Goal: Task Accomplishment & Management: Use online tool/utility

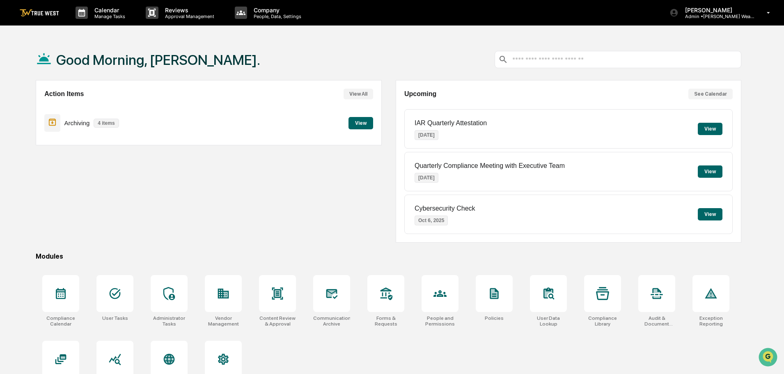
click at [707, 124] on button "View" at bounding box center [710, 129] width 25 height 12
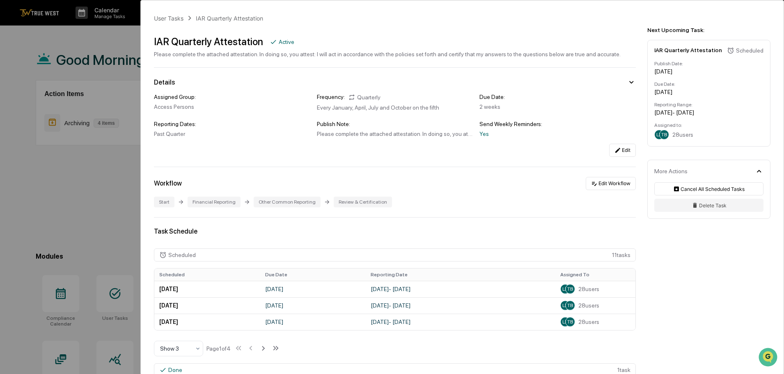
click at [174, 20] on div "User Tasks" at bounding box center [169, 18] width 30 height 7
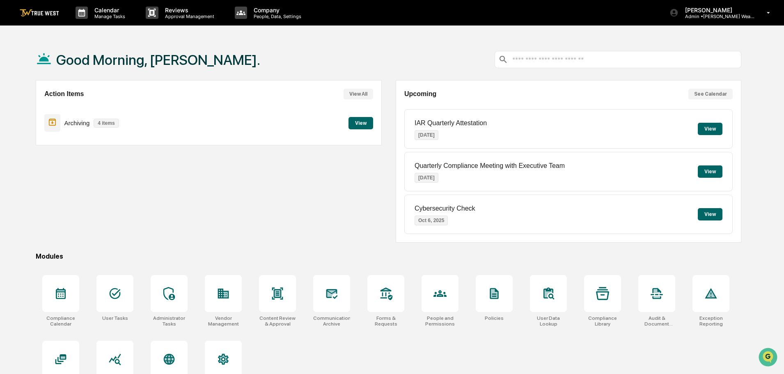
click at [713, 215] on button "View" at bounding box center [710, 214] width 25 height 12
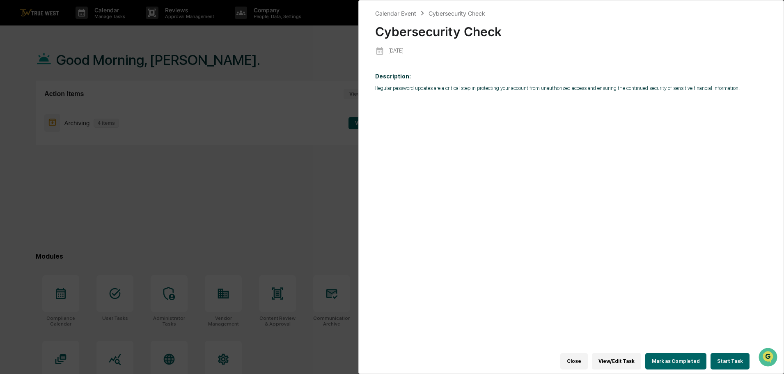
click at [394, 10] on div "Calendar Event" at bounding box center [395, 13] width 41 height 7
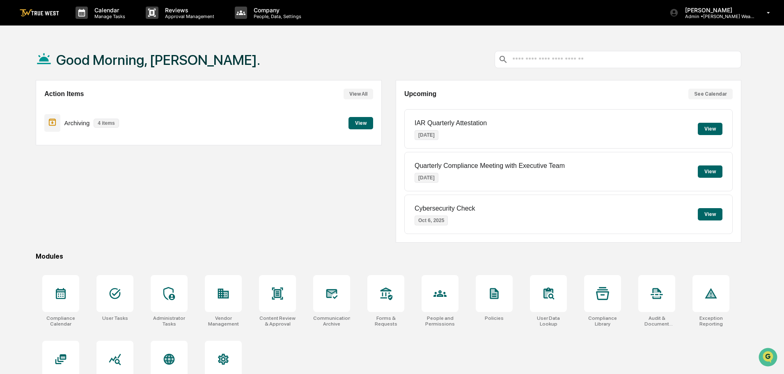
click at [358, 125] on button "View" at bounding box center [360, 123] width 25 height 12
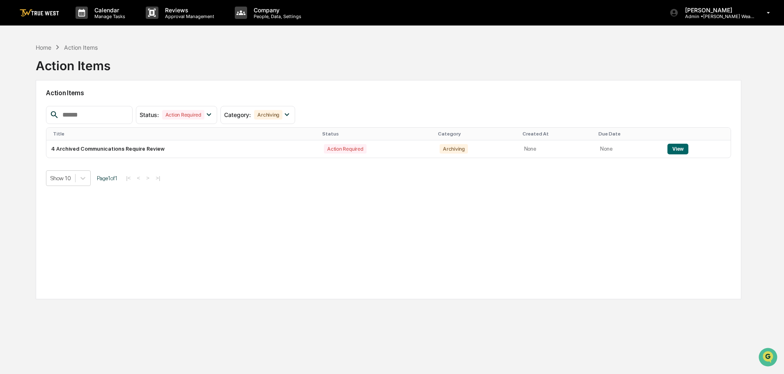
click at [674, 151] on button "View" at bounding box center [677, 149] width 21 height 11
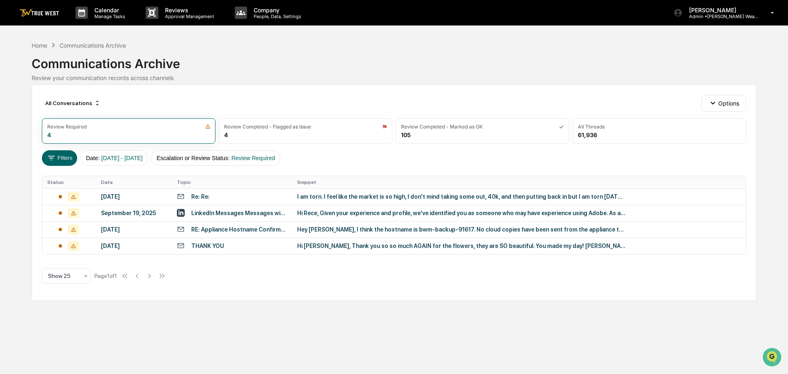
click at [463, 197] on div "I am torn. I feel like the market is so high, I don't mind taking some out, 40k…" at bounding box center [461, 196] width 328 height 7
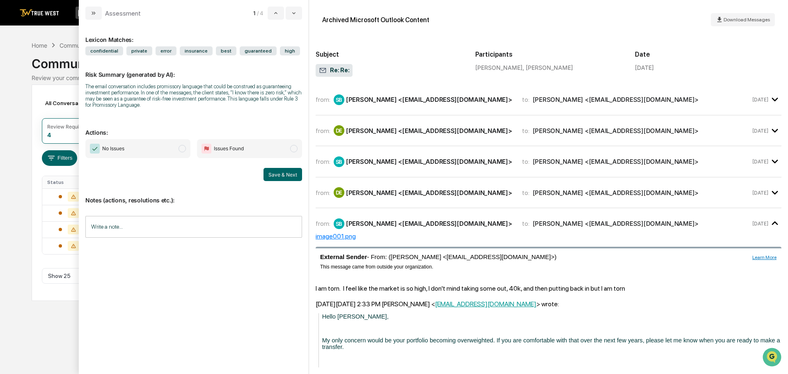
click at [533, 101] on div "[PERSON_NAME] <[EMAIL_ADDRESS][DOMAIN_NAME]>" at bounding box center [616, 100] width 166 height 8
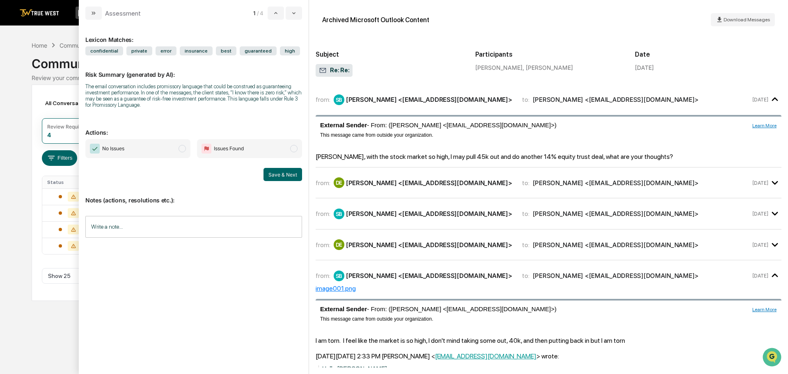
click at [533, 102] on div "[PERSON_NAME] <[EMAIL_ADDRESS][DOMAIN_NAME]>" at bounding box center [616, 100] width 166 height 8
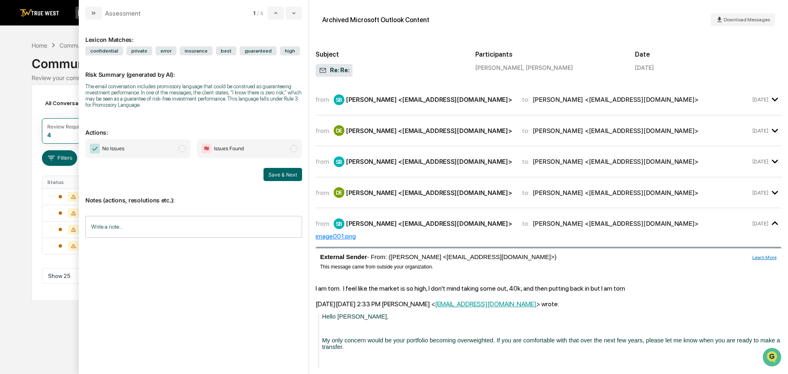
click at [513, 229] on div "from: SB [PERSON_NAME] <[EMAIL_ADDRESS][DOMAIN_NAME]> to: [PERSON_NAME] <[EMAIL…" at bounding box center [549, 224] width 466 height 18
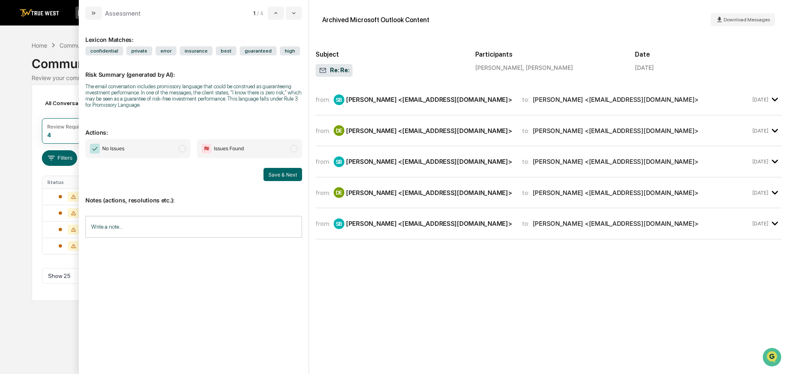
click at [514, 229] on div "from: SB [PERSON_NAME] <[EMAIL_ADDRESS][DOMAIN_NAME]> to: [PERSON_NAME] <[EMAIL…" at bounding box center [549, 224] width 466 height 18
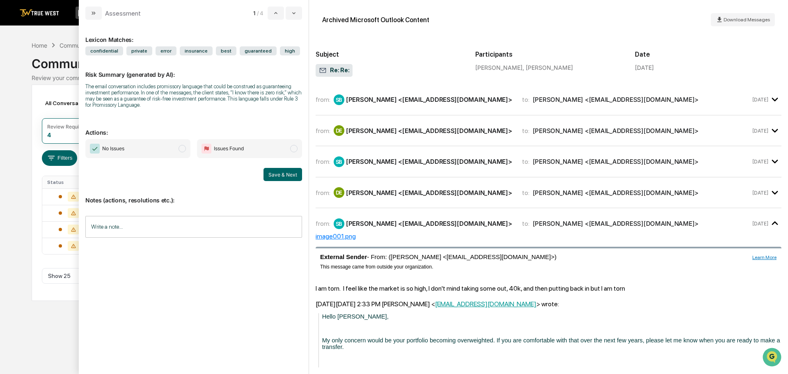
click at [520, 198] on div "from: DE [PERSON_NAME] <[EMAIL_ADDRESS][DOMAIN_NAME]> to: [PERSON_NAME] <[EMAIL…" at bounding box center [533, 192] width 435 height 11
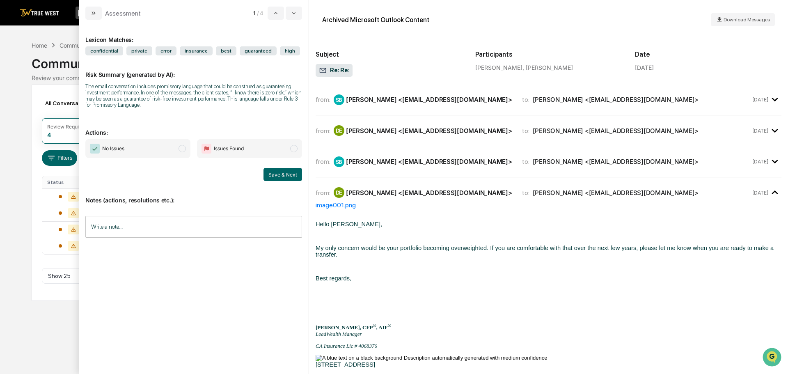
click at [520, 198] on div "from: DE [PERSON_NAME] <[EMAIL_ADDRESS][DOMAIN_NAME]> to: [PERSON_NAME] <[EMAIL…" at bounding box center [533, 192] width 435 height 11
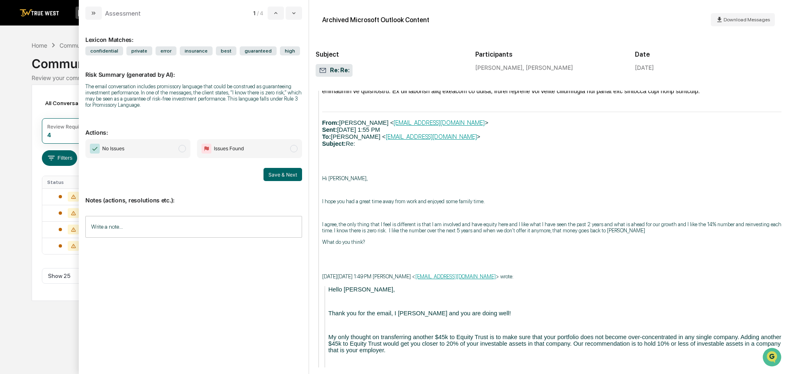
scroll to position [493, 0]
click at [92, 10] on icon "modal" at bounding box center [93, 13] width 7 height 7
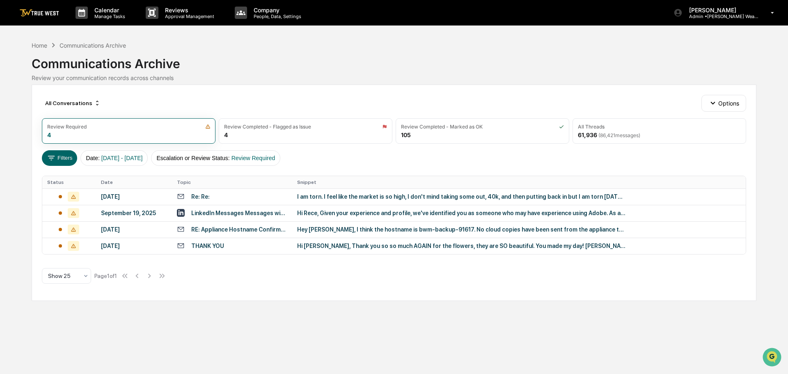
click at [352, 214] on div "Hi Rece, Given your experience and profile, we've identified you as someone who…" at bounding box center [461, 213] width 328 height 7
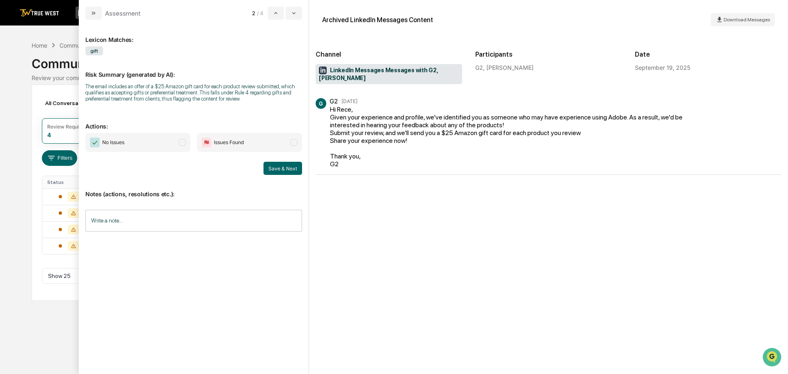
click at [92, 11] on icon "modal" at bounding box center [93, 13] width 7 height 7
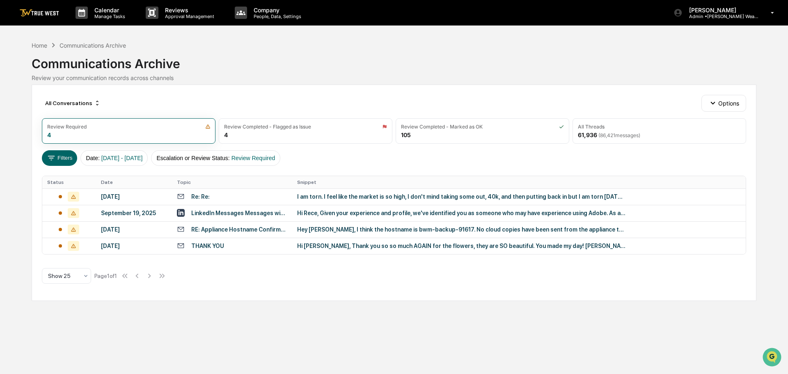
click at [338, 227] on div "Hey [PERSON_NAME], I think the hostname is bwm-backup-91617. No cloud copies ha…" at bounding box center [461, 229] width 328 height 7
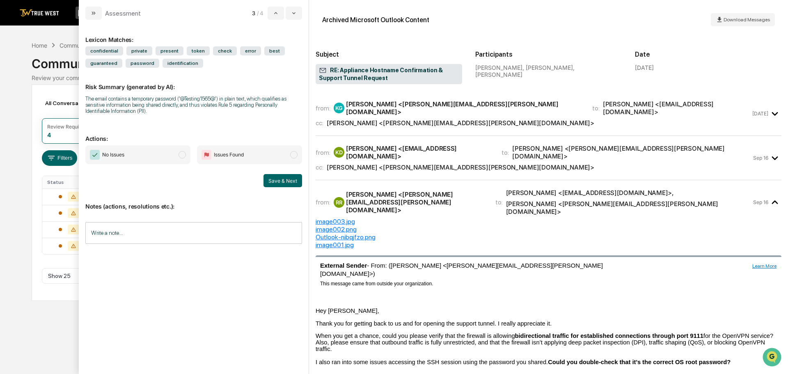
click at [96, 9] on button "modal" at bounding box center [93, 13] width 16 height 13
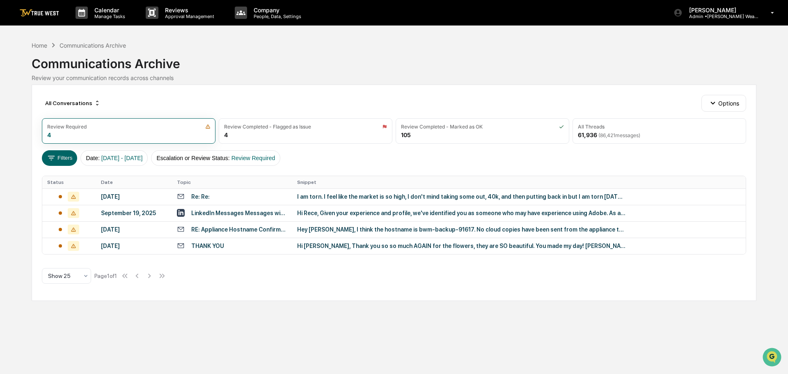
click at [335, 245] on div "Hi [PERSON_NAME], Thank you so so much AGAIN for the flowers, they are SO beaut…" at bounding box center [461, 246] width 328 height 7
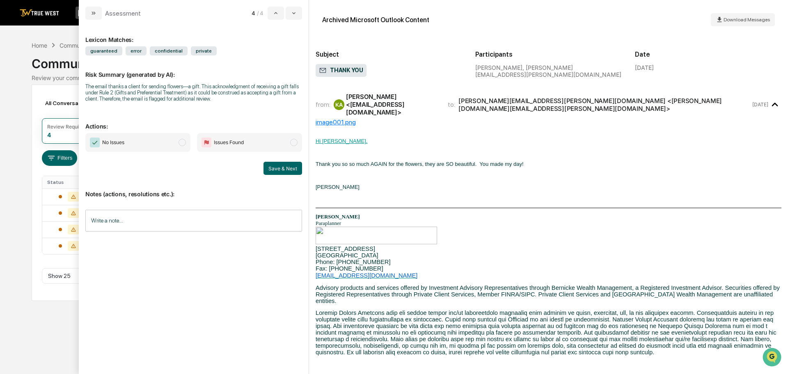
click at [344, 118] on div "image001.png" at bounding box center [549, 122] width 466 height 8
click at [92, 9] on button "modal" at bounding box center [93, 13] width 16 height 13
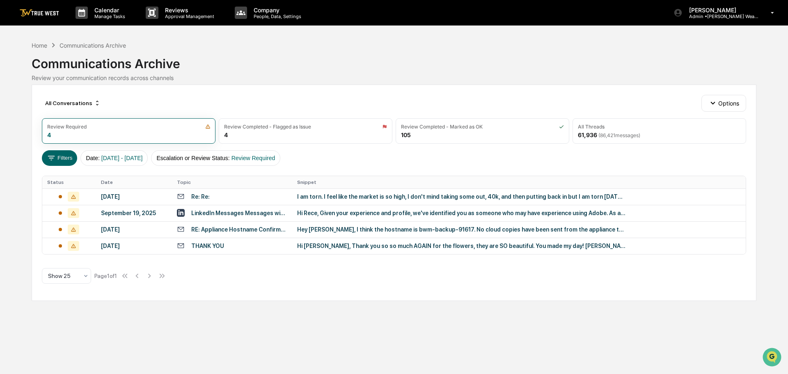
click at [335, 193] on div "I am torn. I feel like the market is so high, I don't mind taking some out, 40k…" at bounding box center [461, 196] width 328 height 7
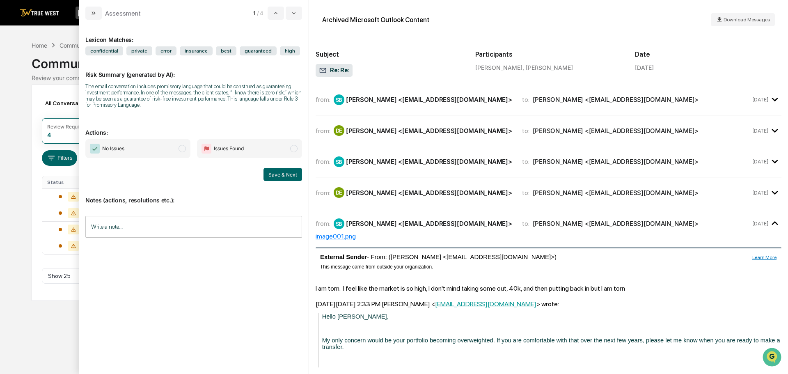
click at [90, 8] on button "modal" at bounding box center [93, 13] width 16 height 13
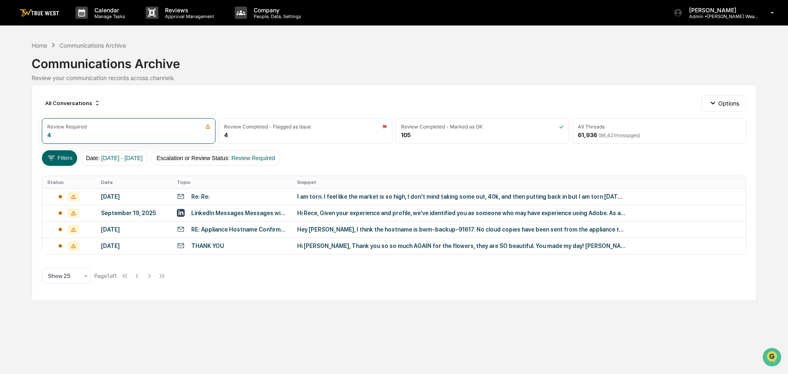
click at [357, 245] on div "Hi [PERSON_NAME], Thank you so so much AGAIN for the flowers, they are SO beaut…" at bounding box center [461, 246] width 328 height 7
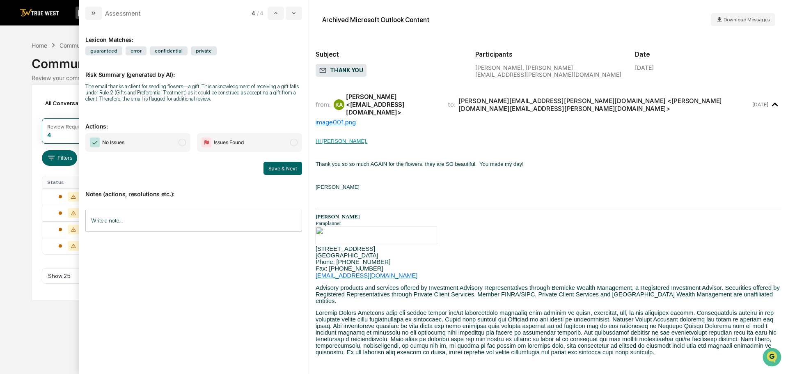
click at [94, 12] on icon "modal" at bounding box center [95, 12] width 2 height 3
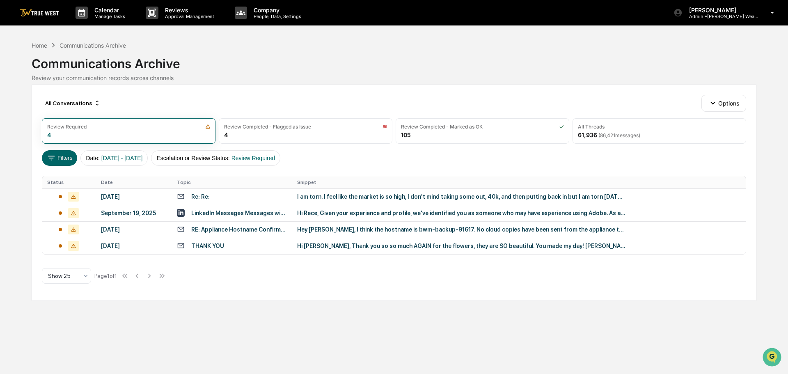
click at [417, 210] on div "Hi Rece, Given your experience and profile, we've identified you as someone who…" at bounding box center [461, 213] width 328 height 7
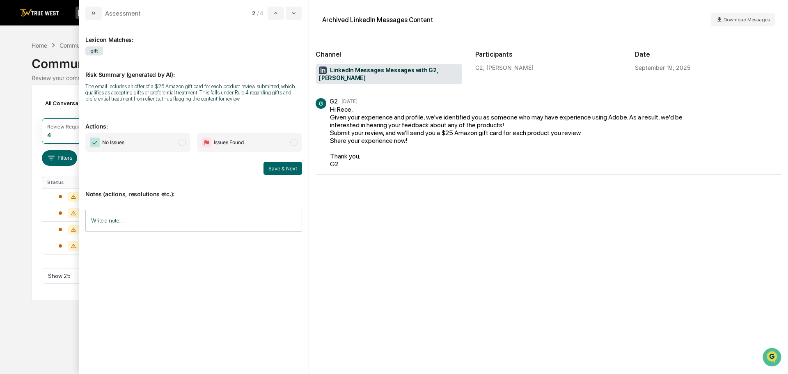
click at [181, 142] on span "modal" at bounding box center [182, 142] width 7 height 7
click at [118, 222] on input "Write a note..." at bounding box center [193, 221] width 217 height 22
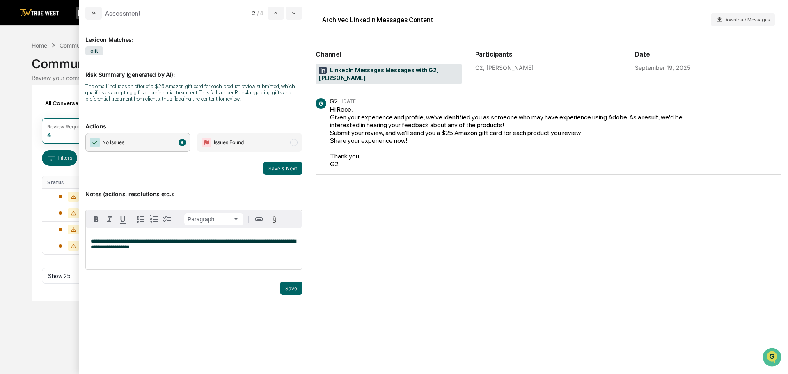
click at [92, 241] on span "**********" at bounding box center [193, 243] width 205 height 11
click at [180, 248] on p "**********" at bounding box center [194, 243] width 206 height 11
click at [288, 285] on button "Save" at bounding box center [291, 288] width 22 height 13
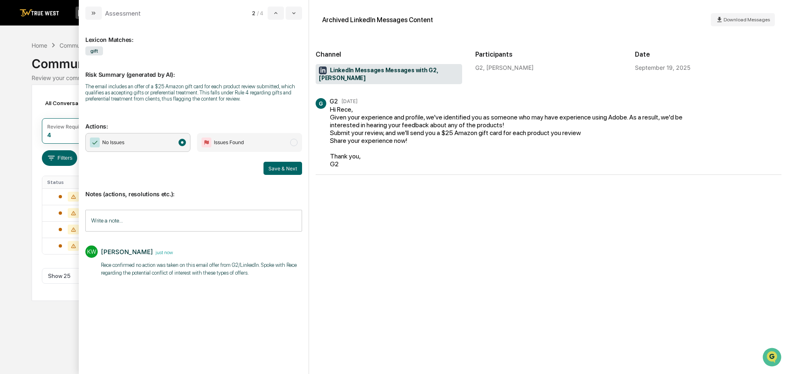
click at [279, 167] on button "Save & Next" at bounding box center [282, 168] width 39 height 13
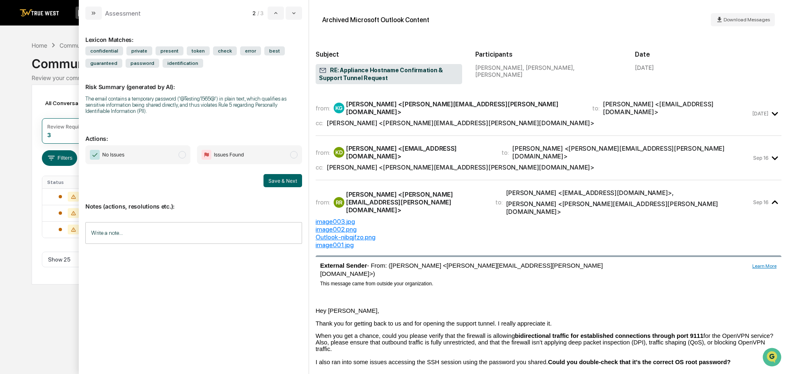
click at [181, 156] on span "modal" at bounding box center [182, 154] width 7 height 7
click at [100, 232] on input "Write a note..." at bounding box center [193, 233] width 217 height 22
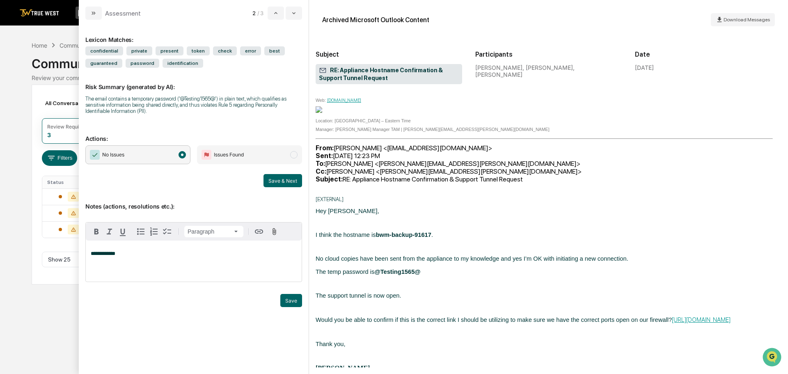
scroll to position [410, 0]
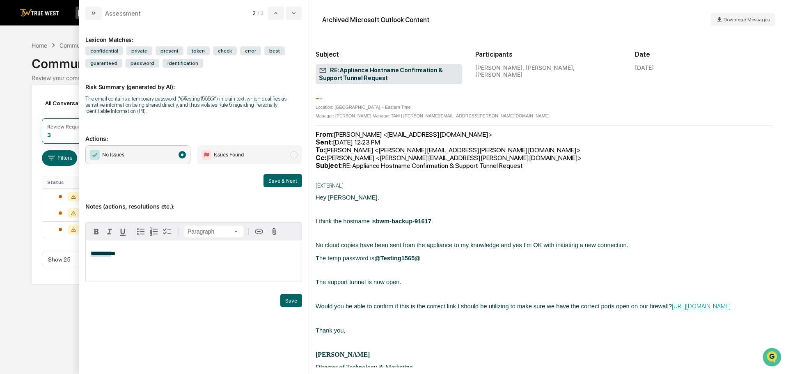
drag, startPoint x: 113, startPoint y: 254, endPoint x: 89, endPoint y: 254, distance: 23.8
click at [89, 254] on div "**********" at bounding box center [194, 261] width 216 height 41
click at [285, 300] on button "Save" at bounding box center [291, 300] width 22 height 13
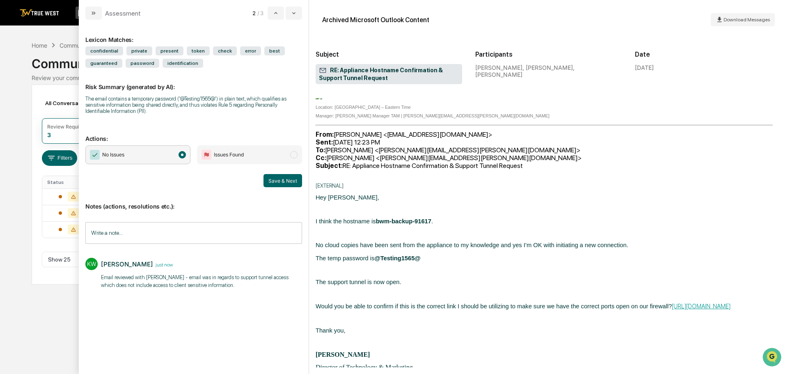
click at [274, 176] on button "Save & Next" at bounding box center [282, 180] width 39 height 13
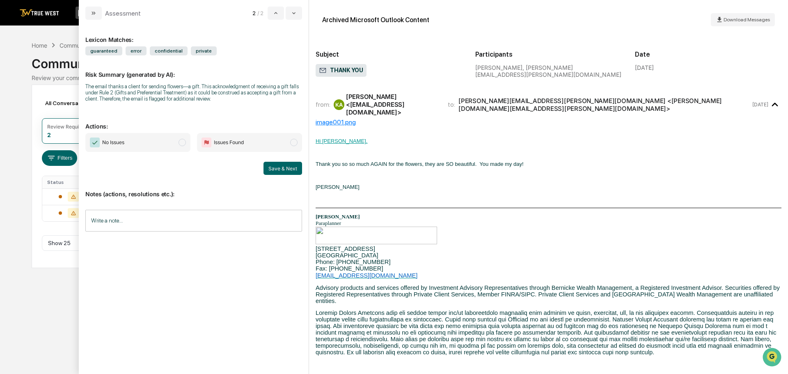
click at [183, 141] on span "modal" at bounding box center [182, 142] width 7 height 7
click at [96, 217] on input "Write a note..." at bounding box center [193, 221] width 217 height 22
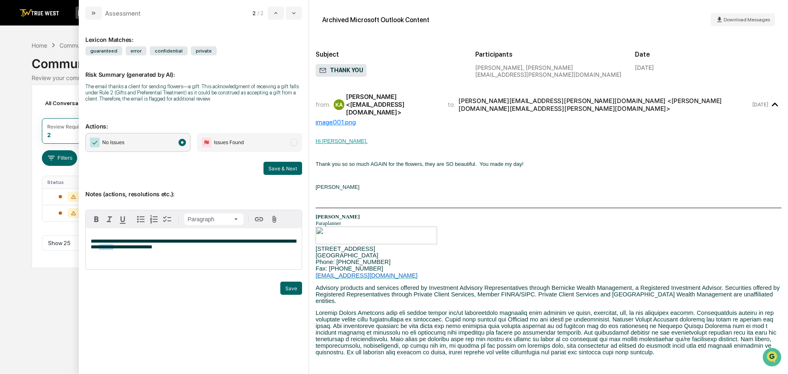
drag, startPoint x: 132, startPoint y: 247, endPoint x: 146, endPoint y: 249, distance: 14.4
click at [146, 249] on span "**********" at bounding box center [193, 243] width 205 height 11
click at [181, 247] on p "**********" at bounding box center [194, 243] width 206 height 11
click at [278, 168] on button "Save & Next" at bounding box center [282, 168] width 39 height 13
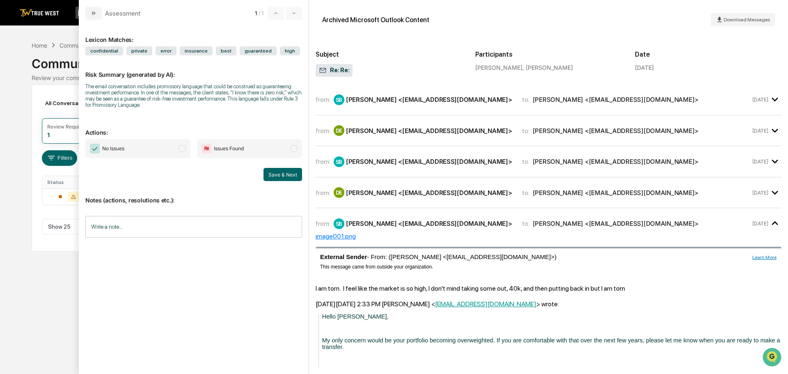
click at [384, 189] on div "[PERSON_NAME] <[EMAIL_ADDRESS][DOMAIN_NAME]>" at bounding box center [429, 193] width 166 height 8
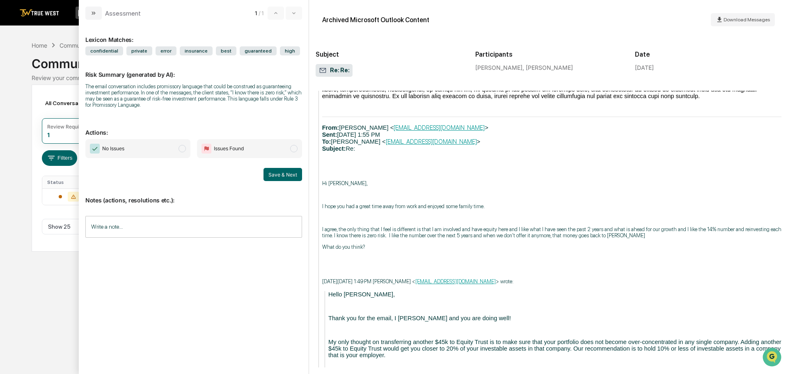
scroll to position [1560, 0]
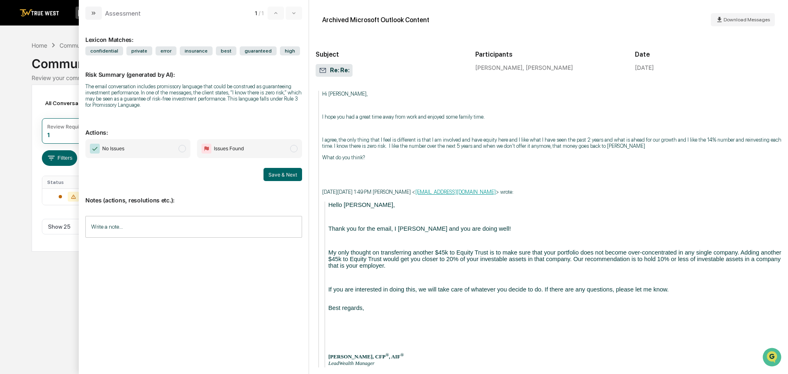
click at [181, 147] on span "modal" at bounding box center [182, 148] width 7 height 7
click at [100, 224] on input "Write a note..." at bounding box center [193, 227] width 217 height 22
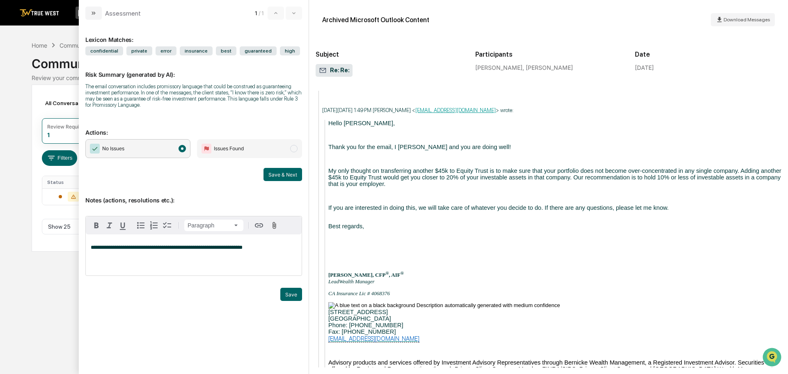
scroll to position [1642, 0]
drag, startPoint x: 240, startPoint y: 247, endPoint x: 222, endPoint y: 246, distance: 18.5
click at [222, 246] on span "**********" at bounding box center [167, 247] width 152 height 5
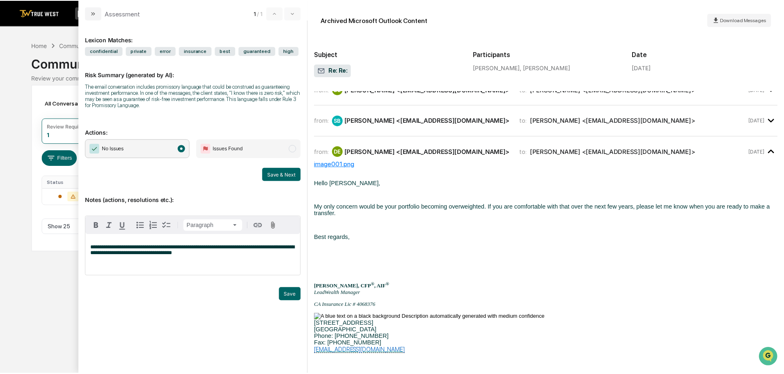
scroll to position [0, 0]
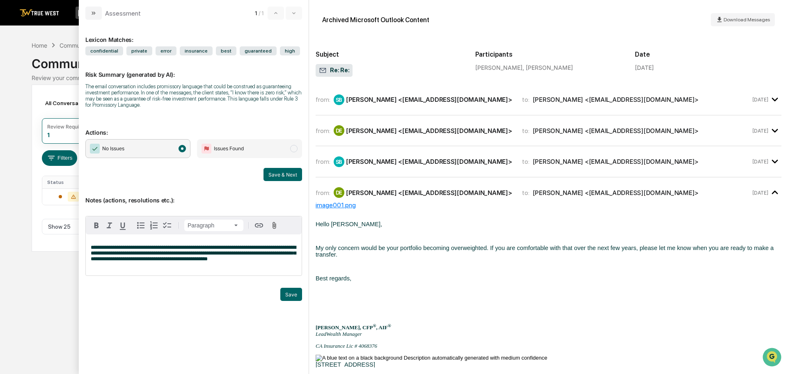
click at [291, 172] on button "Save & Next" at bounding box center [282, 174] width 39 height 13
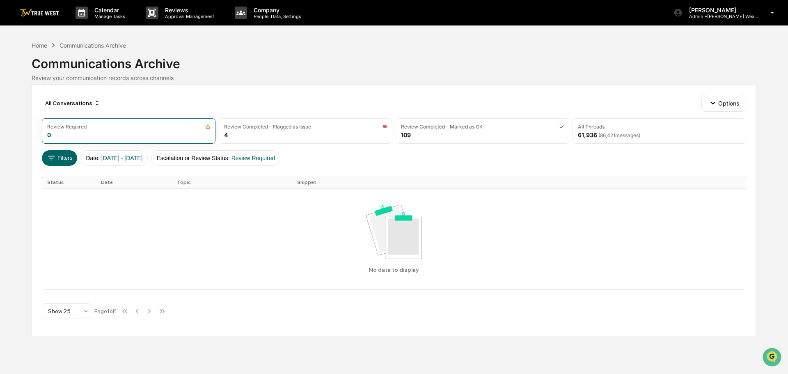
click at [41, 46] on div "Home" at bounding box center [40, 45] width 16 height 7
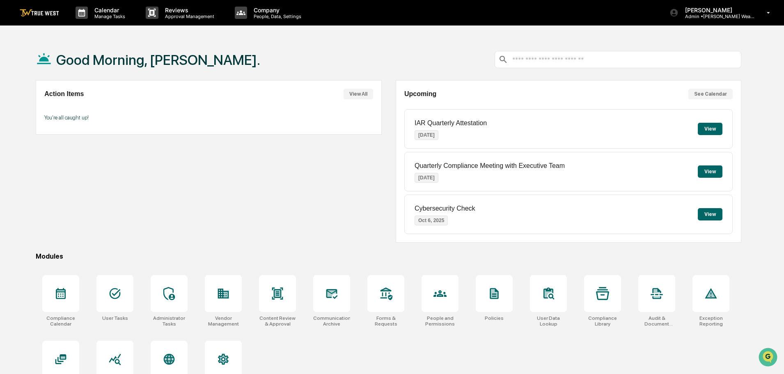
scroll to position [39, 0]
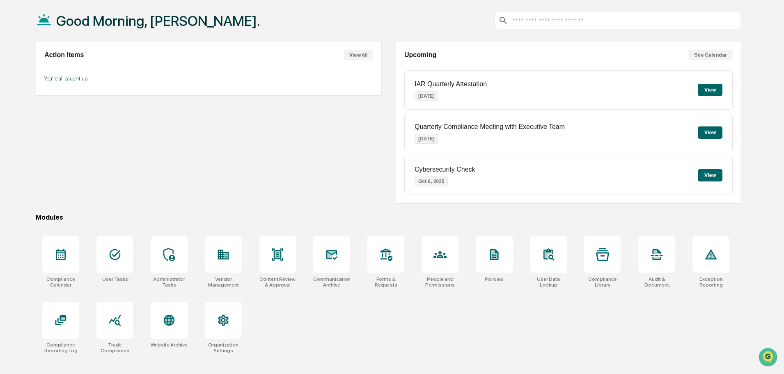
click at [113, 257] on icon at bounding box center [114, 254] width 13 height 13
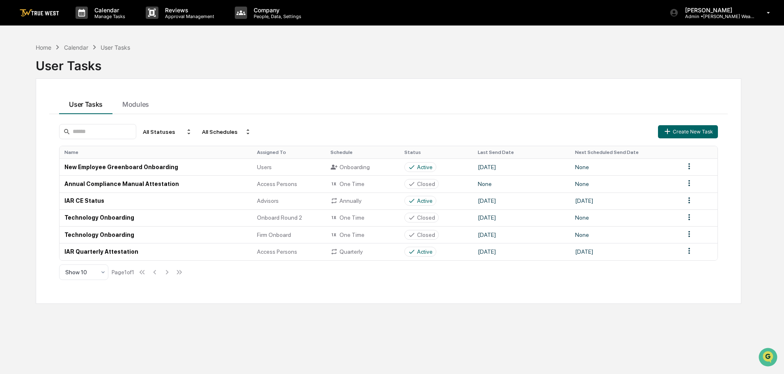
click at [79, 45] on div "Calendar" at bounding box center [76, 47] width 24 height 7
click at [110, 44] on div "User Tasks" at bounding box center [116, 47] width 30 height 7
drag, startPoint x: 110, startPoint y: 45, endPoint x: 105, endPoint y: 49, distance: 7.1
click at [111, 46] on div "User Tasks" at bounding box center [116, 47] width 30 height 7
click at [47, 47] on div "Home" at bounding box center [44, 47] width 16 height 7
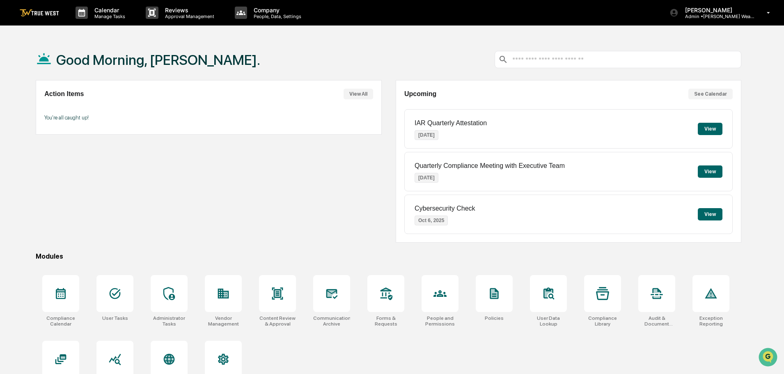
click at [172, 295] on icon at bounding box center [168, 293] width 11 height 13
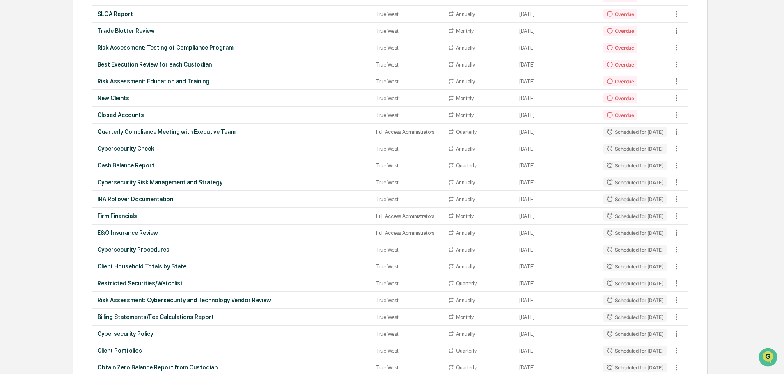
scroll to position [246, 0]
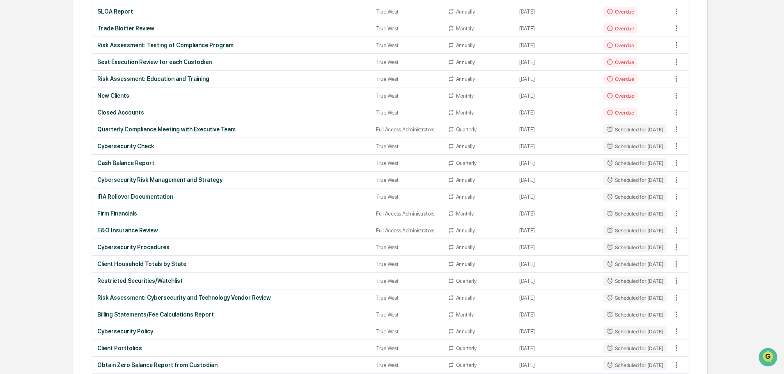
click at [149, 78] on div "Risk Assessment: Education and Training" at bounding box center [231, 79] width 269 height 7
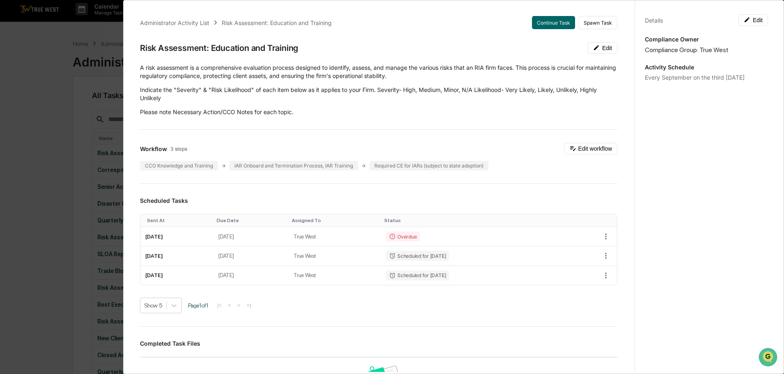
scroll to position [0, 0]
click at [158, 20] on div "Administrator Activity List" at bounding box center [174, 22] width 69 height 7
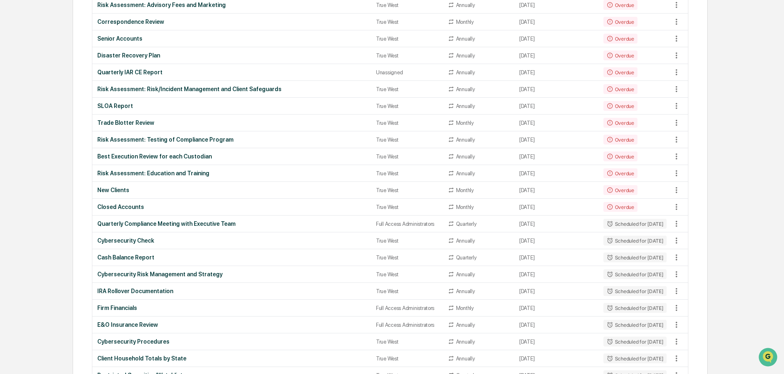
scroll to position [164, 0]
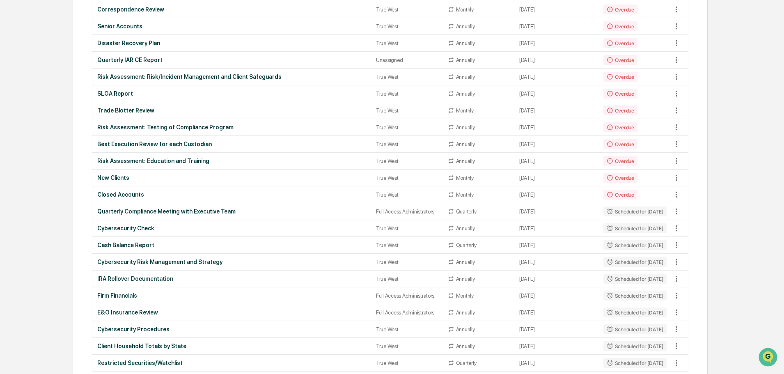
click at [187, 160] on div "Risk Assessment: Education and Training" at bounding box center [231, 161] width 269 height 7
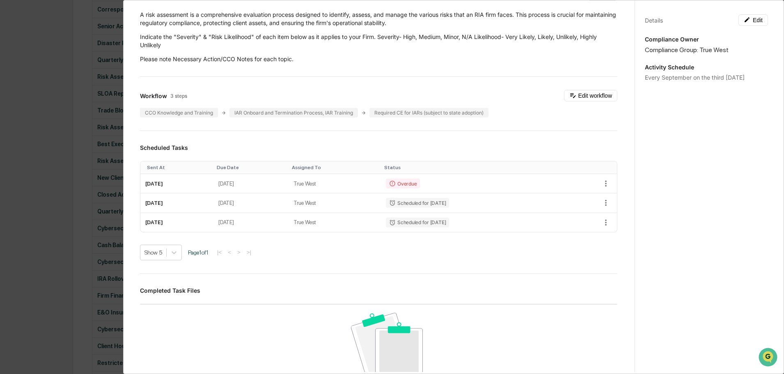
scroll to position [0, 0]
